Goal: Navigation & Orientation: Understand site structure

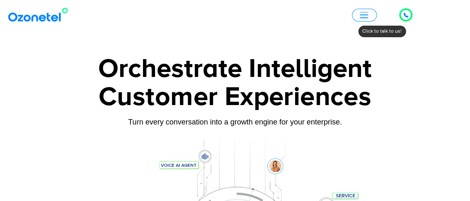
click at [403, 17] on icon at bounding box center [405, 15] width 5 height 5
click at [364, 13] on span "button" at bounding box center [363, 15] width 8 height 6
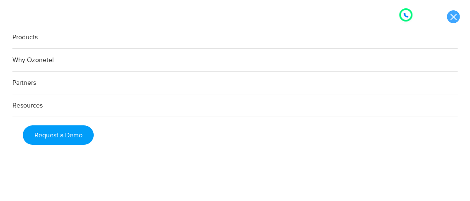
click at [454, 11] on link at bounding box center [452, 16] width 13 height 13
